Goal: Task Accomplishment & Management: Complete application form

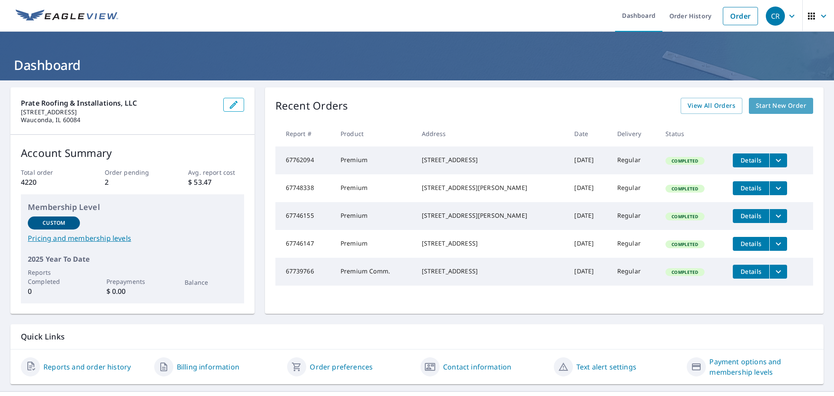
click at [776, 106] on span "Start New Order" at bounding box center [781, 105] width 50 height 11
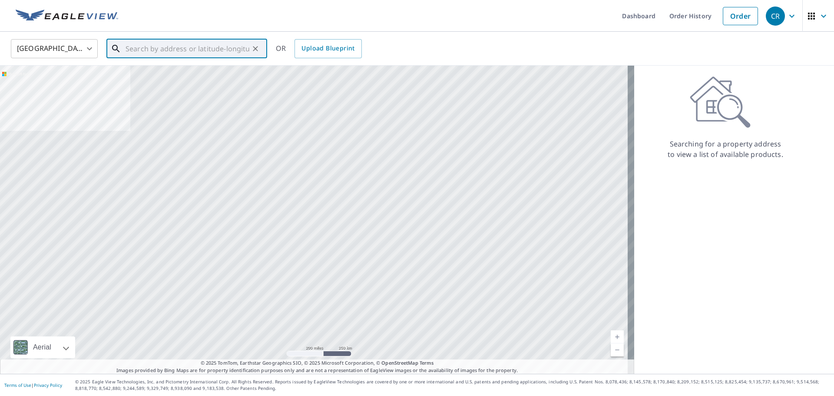
click at [226, 47] on input "text" at bounding box center [187, 48] width 124 height 24
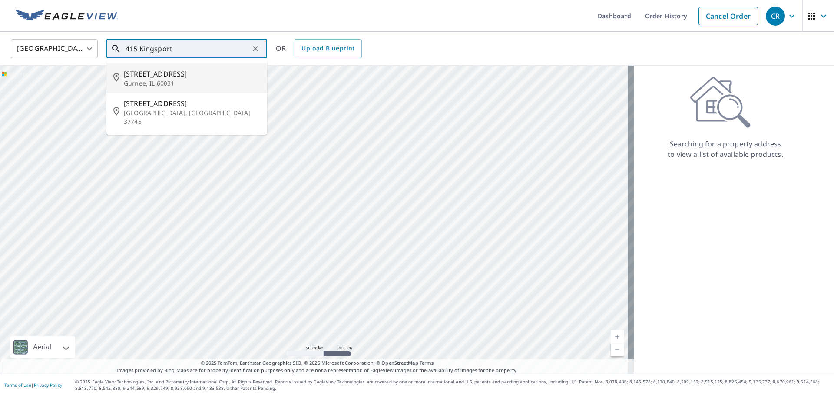
click at [165, 80] on p "Gurnee, IL 60031" at bounding box center [192, 83] width 136 height 9
type input "[STREET_ADDRESS][PERSON_NAME]"
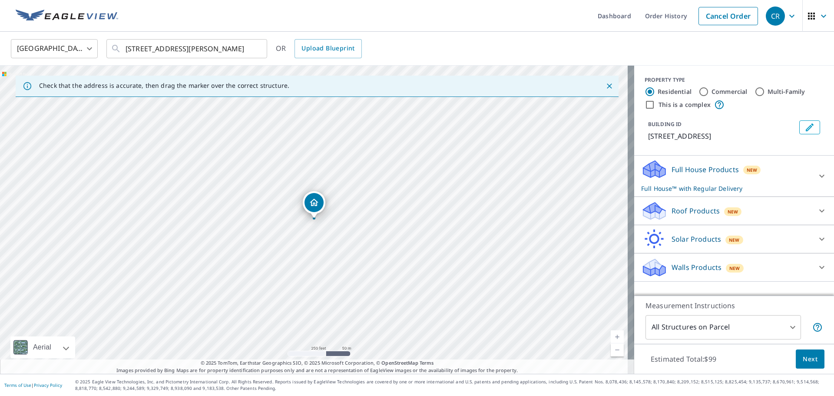
click at [657, 173] on icon at bounding box center [654, 172] width 22 height 10
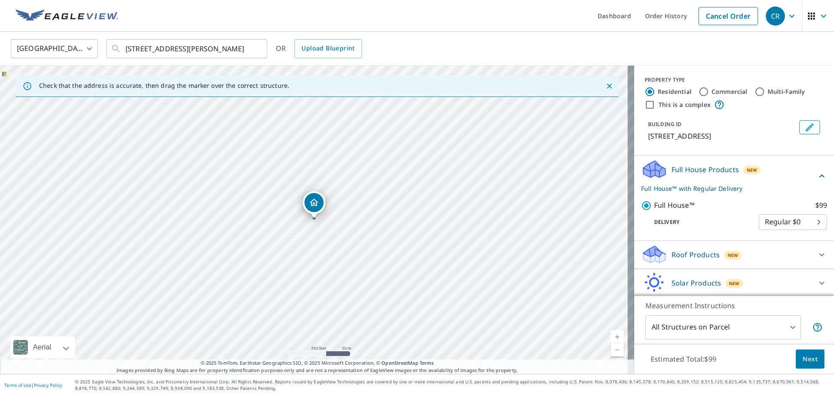
scroll to position [30, 0]
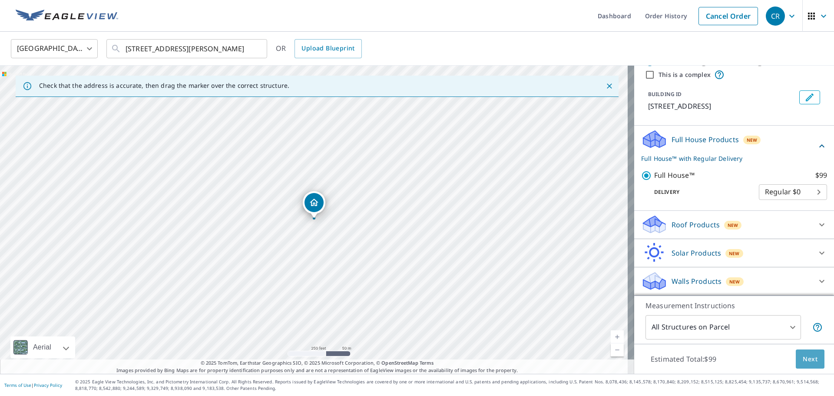
click at [802, 359] on span "Next" at bounding box center [809, 358] width 15 height 11
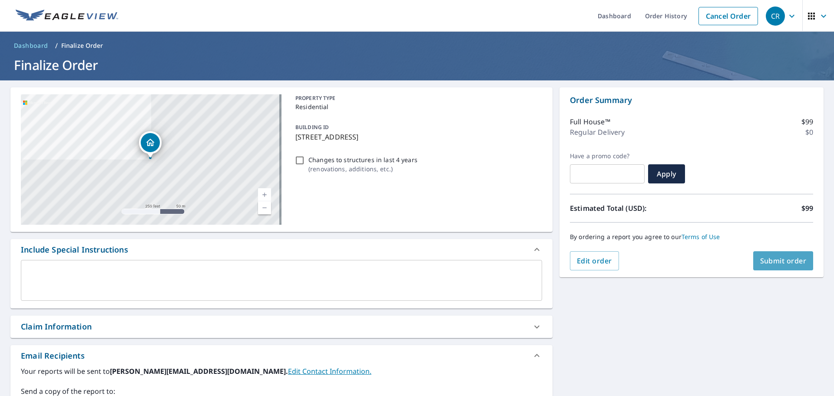
click at [760, 259] on span "Submit order" at bounding box center [783, 261] width 46 height 10
checkbox input "true"
